Goal: Navigation & Orientation: Find specific page/section

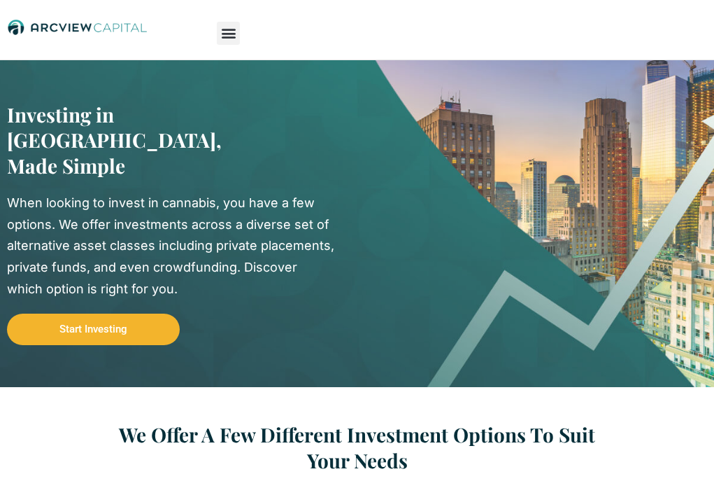
click at [0, 0] on link "Invest" at bounding box center [0, 0] width 0 height 0
click at [0, 0] on link "Raise Capital" at bounding box center [0, 0] width 0 height 0
click at [0, 0] on link "Resources" at bounding box center [0, 0] width 0 height 0
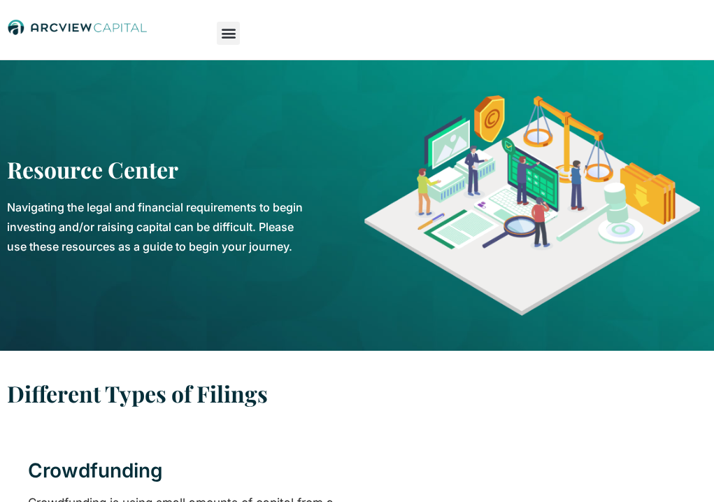
click at [0, 0] on link "Raise Capital" at bounding box center [0, 0] width 0 height 0
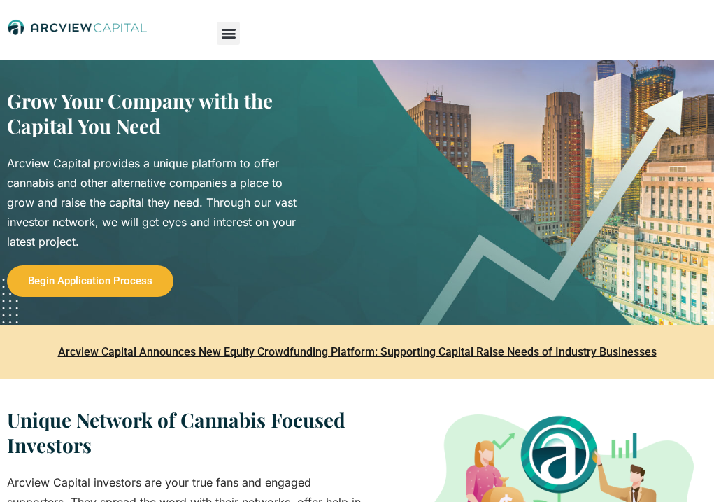
click at [0, 0] on link "Resources" at bounding box center [0, 0] width 0 height 0
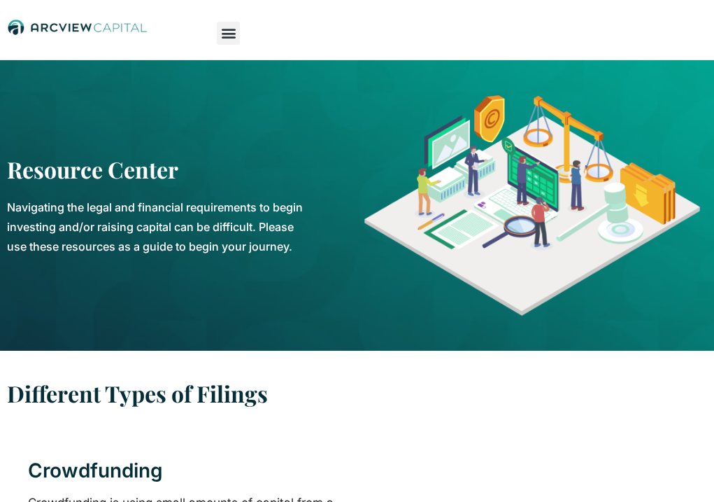
click at [0, 0] on link "Raise Capital" at bounding box center [0, 0] width 0 height 0
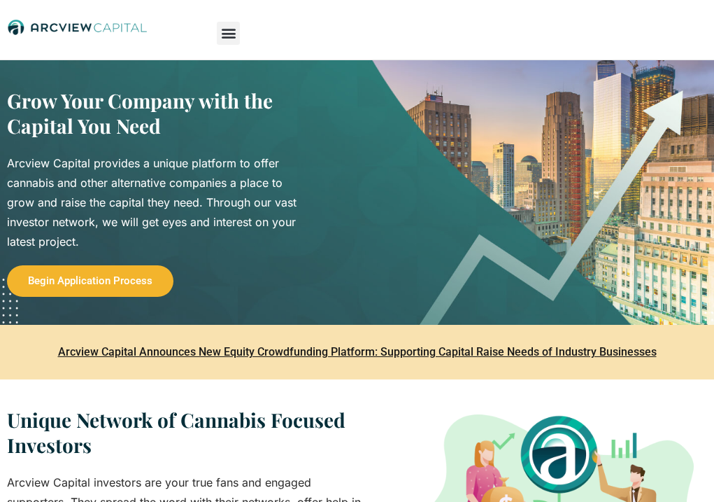
click at [0, 0] on link "Contact" at bounding box center [0, 0] width 0 height 0
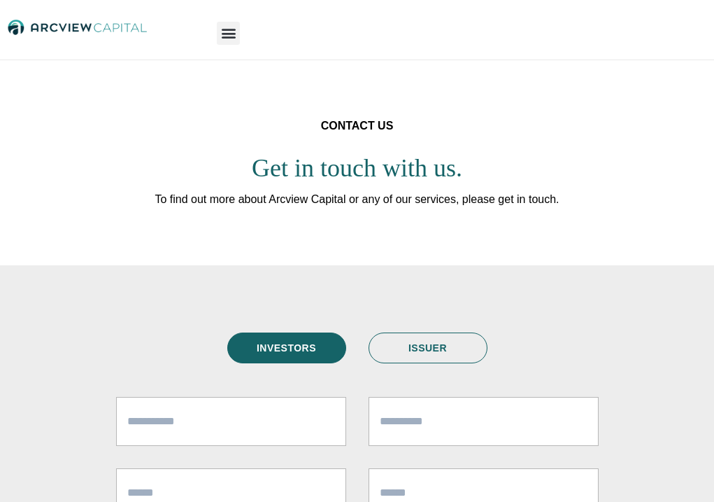
click at [0, 0] on link "Raise Capital" at bounding box center [0, 0] width 0 height 0
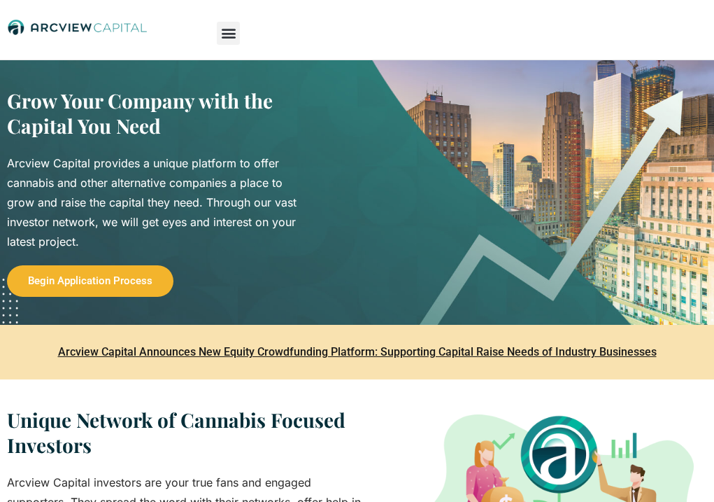
click at [0, 0] on link "Invest" at bounding box center [0, 0] width 0 height 0
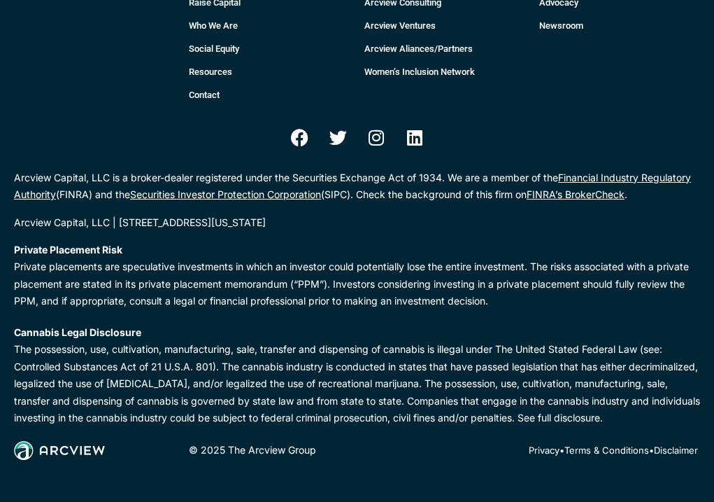
scroll to position [2090, 0]
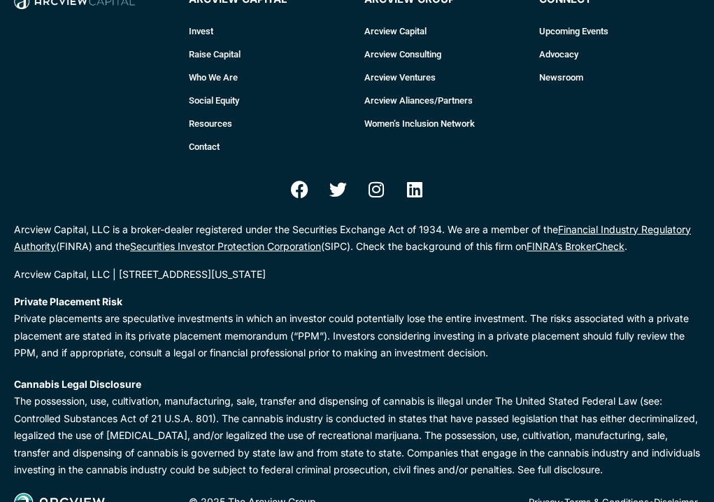
click at [189, 89] on link "Who We Are" at bounding box center [269, 77] width 161 height 23
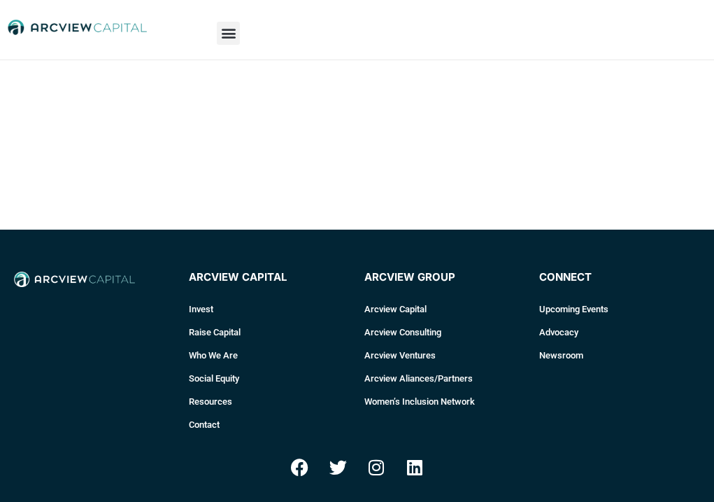
click at [189, 354] on link "Who We Are" at bounding box center [269, 355] width 161 height 23
